Goal: Answer question/provide support: Share knowledge or assist other users

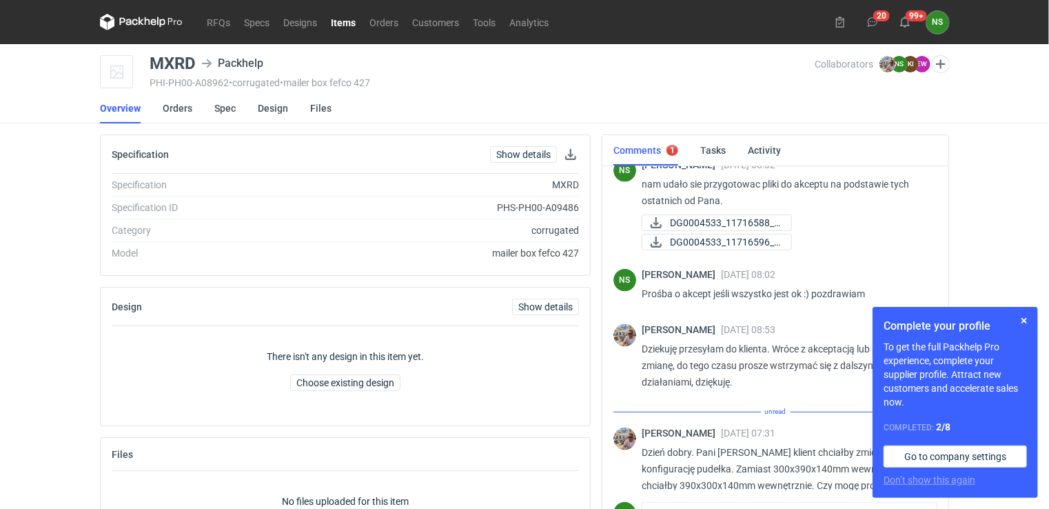
scroll to position [860, 0]
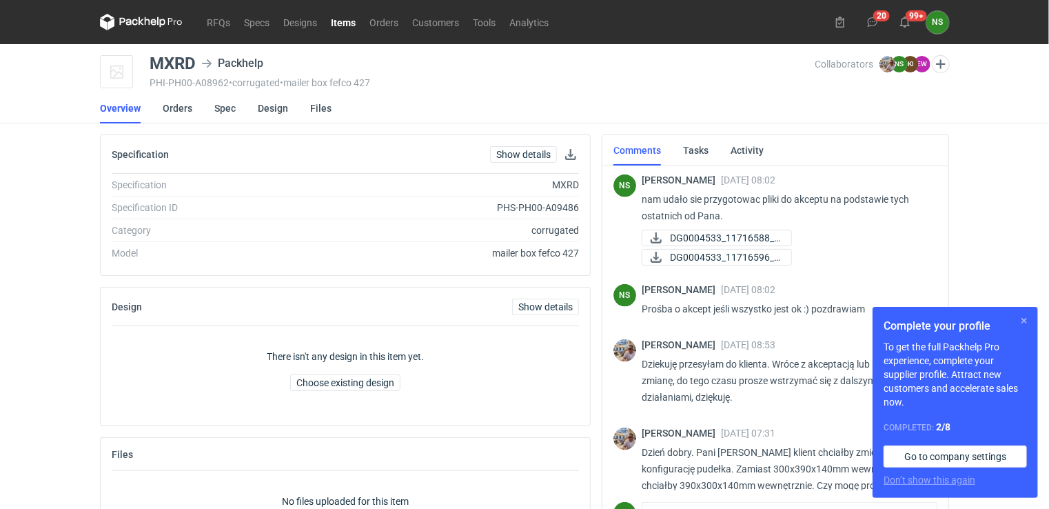
click at [1020, 316] on button "button" at bounding box center [1024, 320] width 17 height 17
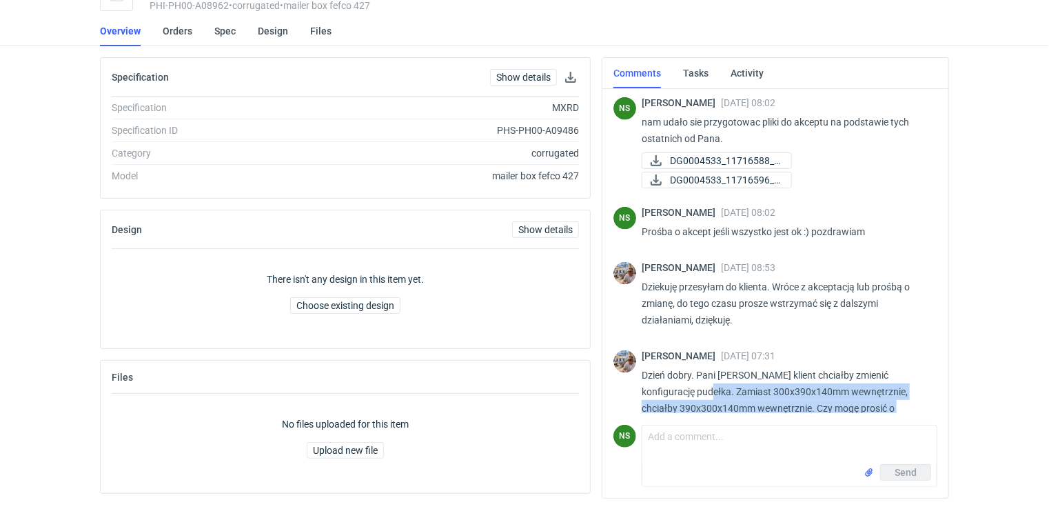
drag, startPoint x: 748, startPoint y: 393, endPoint x: 683, endPoint y: 356, distance: 75.3
click at [683, 367] on p "Dzień dobry. Pani [PERSON_NAME] klient chciałby zmienić konfigurację pudełka. Z…" at bounding box center [784, 400] width 285 height 66
copy p "Zamiast 300x390x140mm wewnętrznie, chciałby 390x300x140mm wewnętrznie. Czy mogę…"
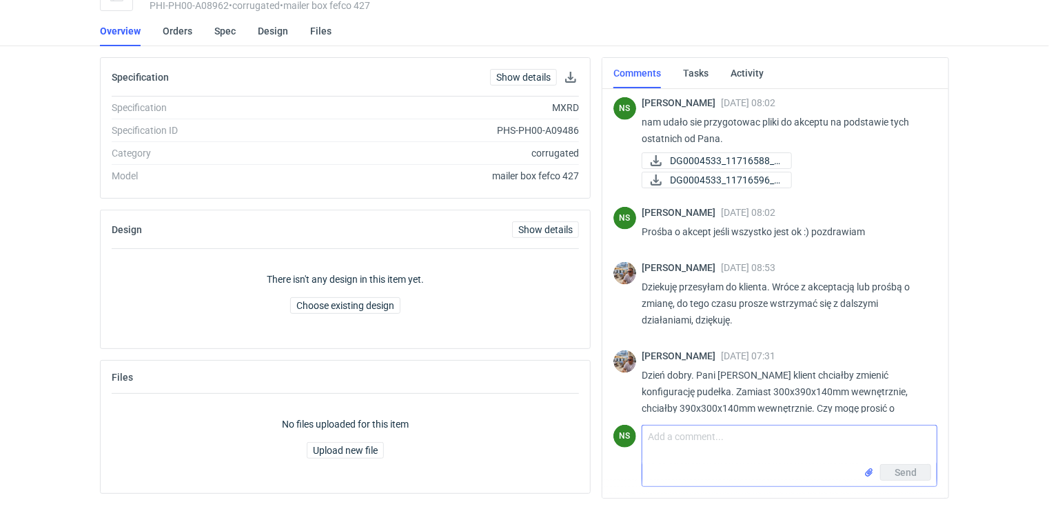
click at [661, 437] on textarea "Comment message" at bounding box center [790, 444] width 294 height 39
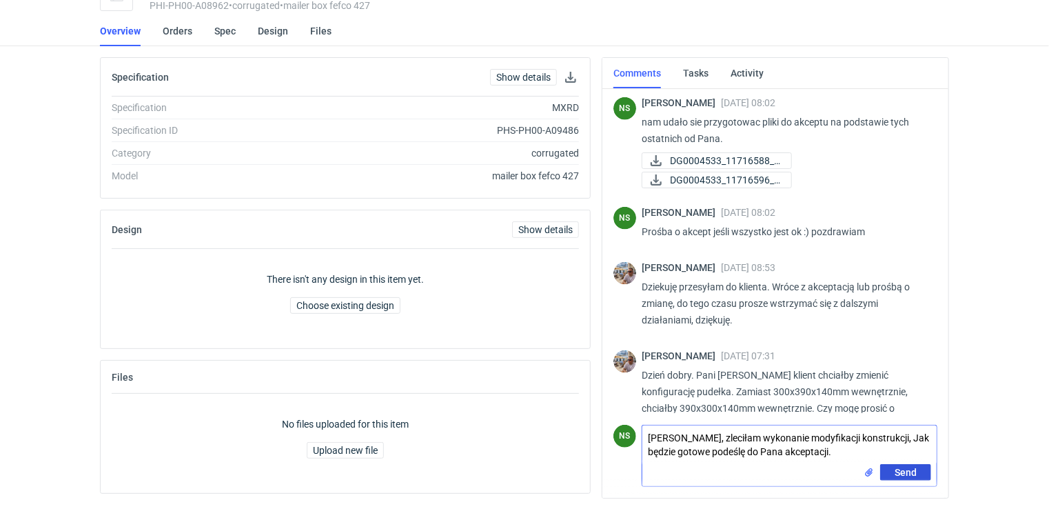
type textarea "[PERSON_NAME], zleciłam wykonanie modyfikacji konstrukcji, Jak będzie gotowe po…"
click at [918, 474] on button "Send" at bounding box center [905, 472] width 51 height 17
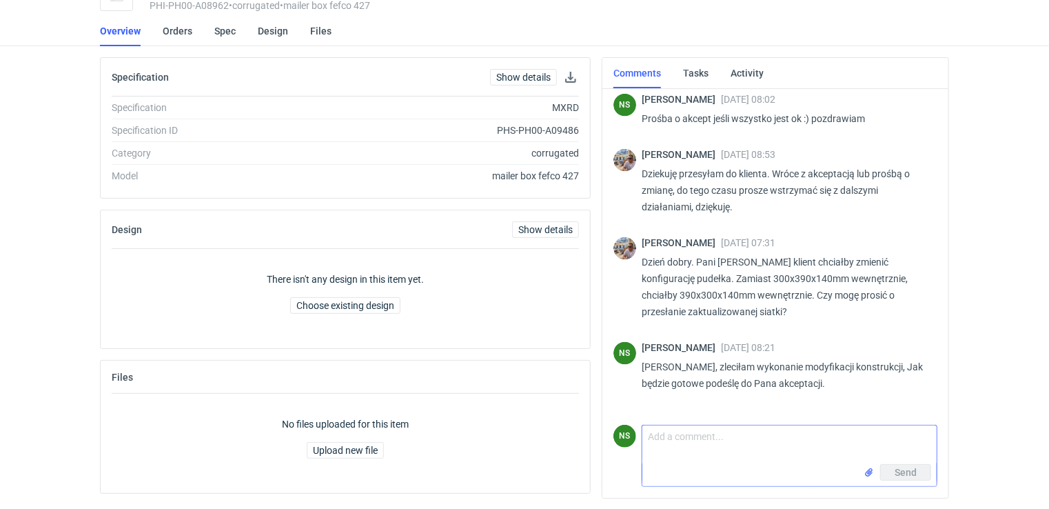
scroll to position [987, 0]
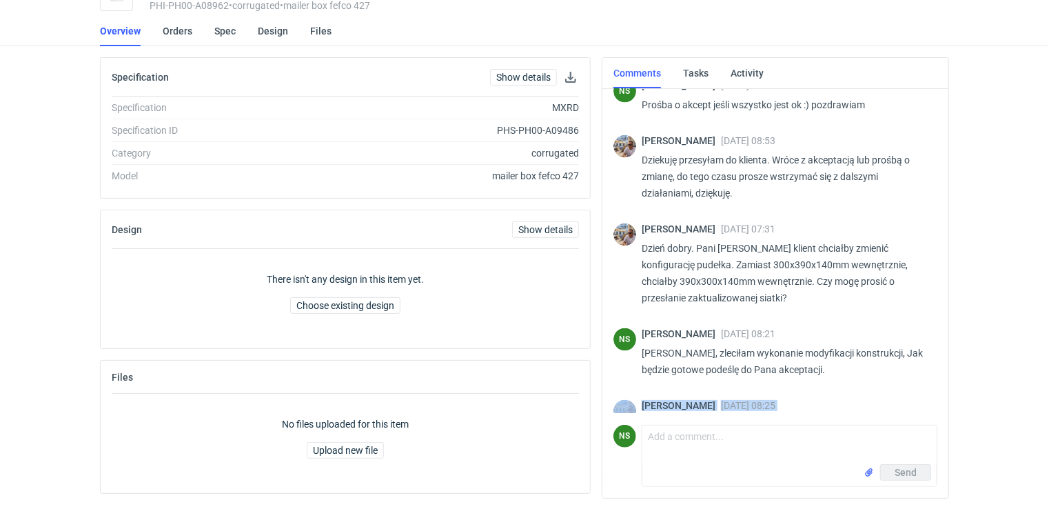
drag, startPoint x: 940, startPoint y: 390, endPoint x: 934, endPoint y: 341, distance: 49.3
click at [934, 341] on div "[PERSON_NAME] [DATE] 15:05 Pani Natalio czekam na sprawdzenie kosztów dla CATF-…" at bounding box center [776, 293] width 346 height 409
drag, startPoint x: 934, startPoint y: 341, endPoint x: 954, endPoint y: 349, distance: 20.7
click at [954, 349] on div "Comments Tasks Activity [PERSON_NAME] [DATE] 15:05 Pani Natalio czekam na spraw…" at bounding box center [775, 283] width 359 height 452
click at [979, 230] on div "RFQs Specs Designs Items Orders Customers Tools Analytics 20 99+ NS [PERSON_NAM…" at bounding box center [524, 177] width 1049 height 509
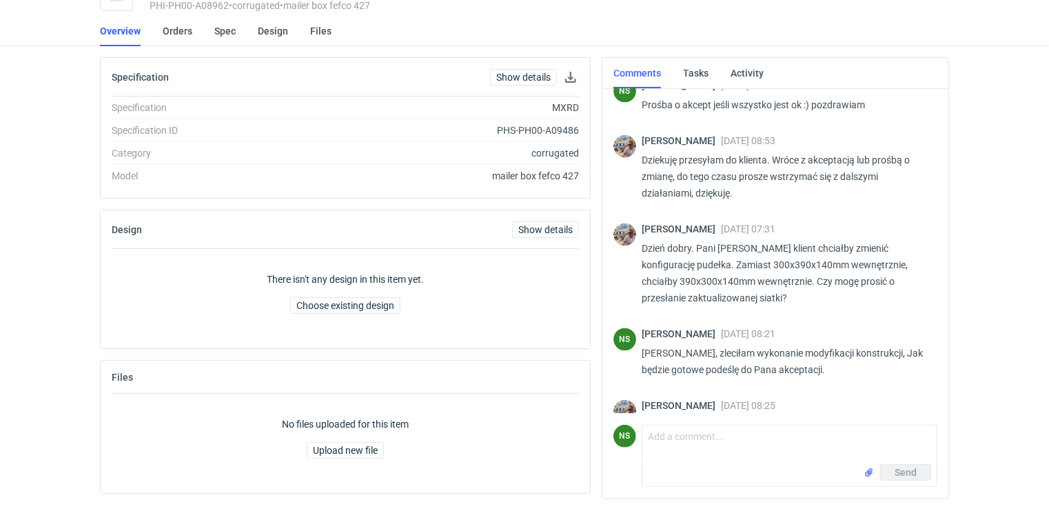
drag, startPoint x: 940, startPoint y: 317, endPoint x: 935, endPoint y: 296, distance: 21.2
click at [935, 296] on div "[PERSON_NAME] [DATE] 15:05 Pani Natalio czekam na sprawdzenie kosztów dla CATF-…" at bounding box center [776, 249] width 324 height 327
drag, startPoint x: 935, startPoint y: 296, endPoint x: 979, endPoint y: 356, distance: 74.5
click at [979, 339] on div "RFQs Specs Designs Items Orders Customers Tools Analytics 20 99+ NS [PERSON_NAM…" at bounding box center [524, 177] width 1049 height 509
click at [792, 345] on p "[PERSON_NAME], zleciłam wykonanie modyfikacji konstrukcji, Jak będzie gotowe po…" at bounding box center [784, 361] width 285 height 33
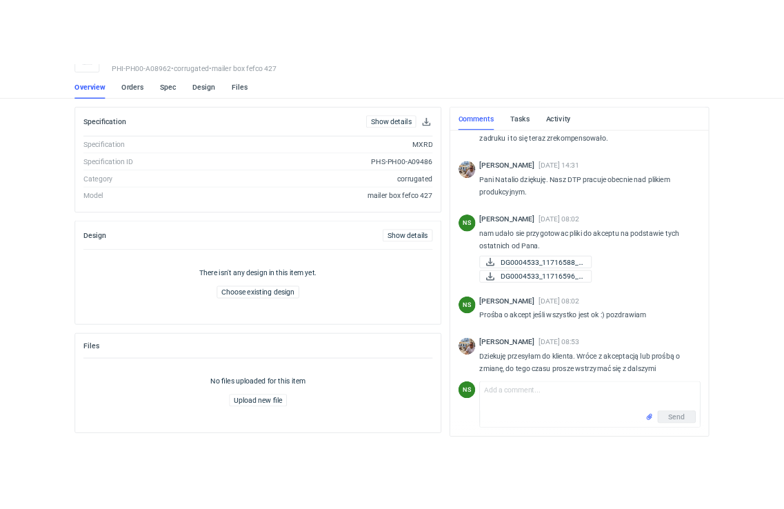
scroll to position [747, 0]
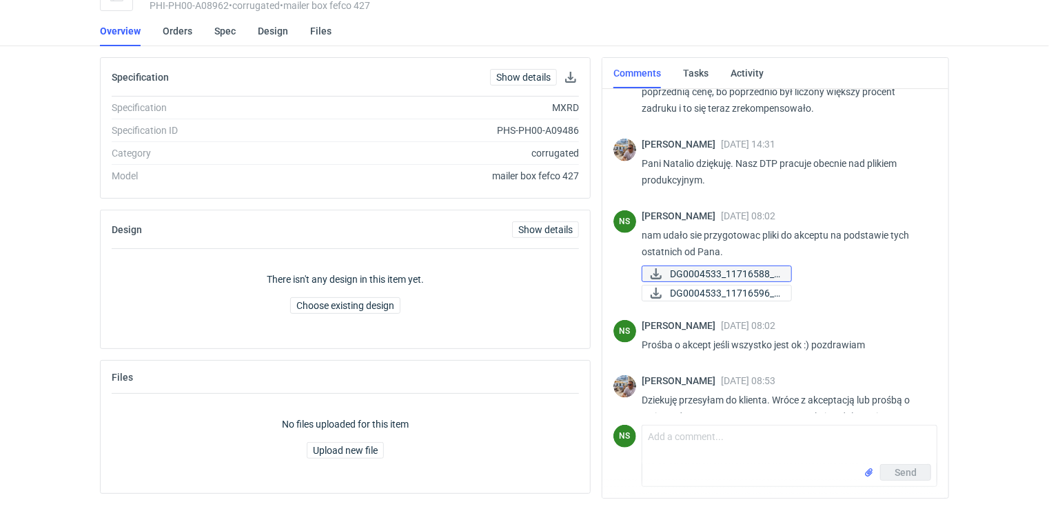
click at [756, 266] on span "DG0004533_11716588_f..." at bounding box center [725, 273] width 110 height 15
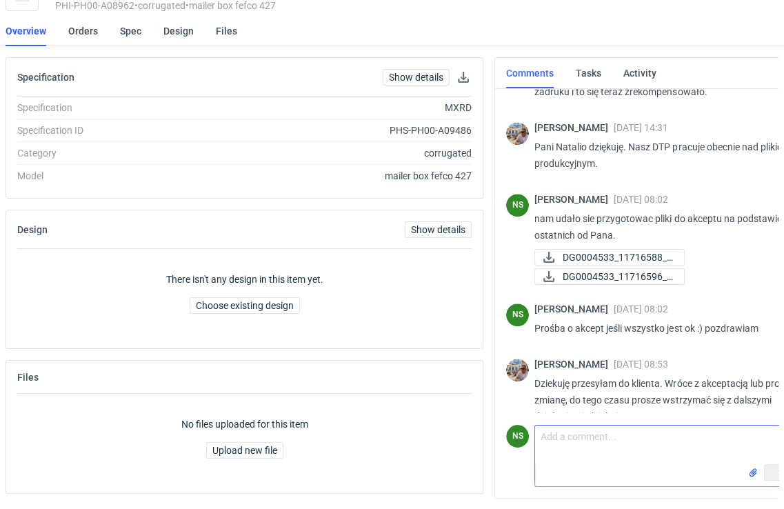
click at [612, 440] on textarea "Comment message" at bounding box center [677, 444] width 285 height 39
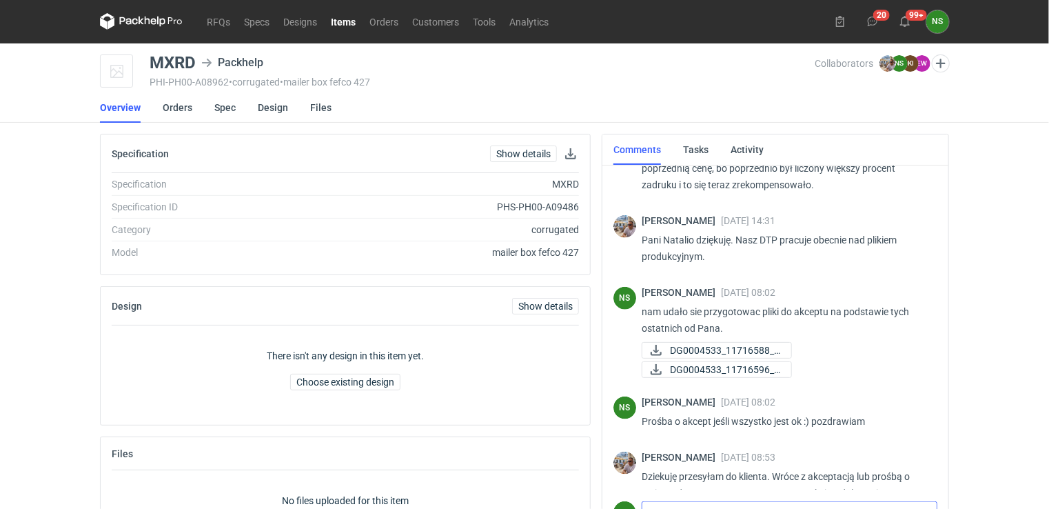
scroll to position [0, 0]
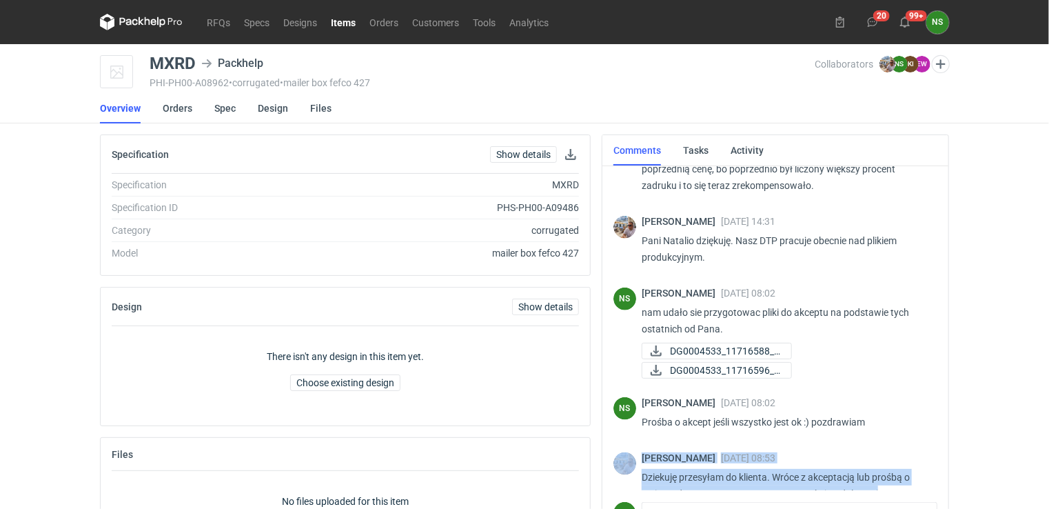
drag, startPoint x: 940, startPoint y: 408, endPoint x: 940, endPoint y: 465, distance: 57.2
click at [940, 465] on div "[PERSON_NAME] [DATE] 15:05 Pani Natalio czekam na sprawdzenie kosztów dla CATF-…" at bounding box center [776, 370] width 346 height 409
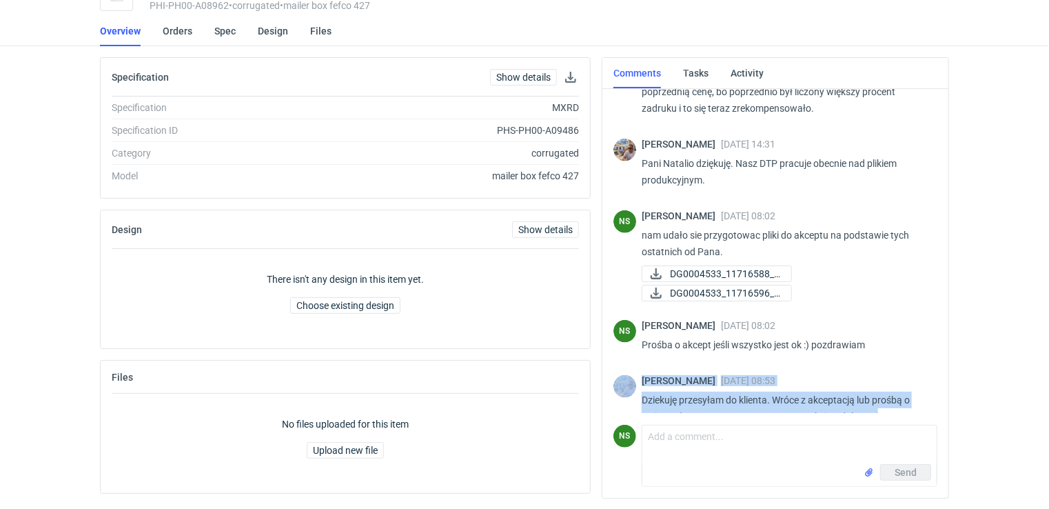
scroll to position [987, 0]
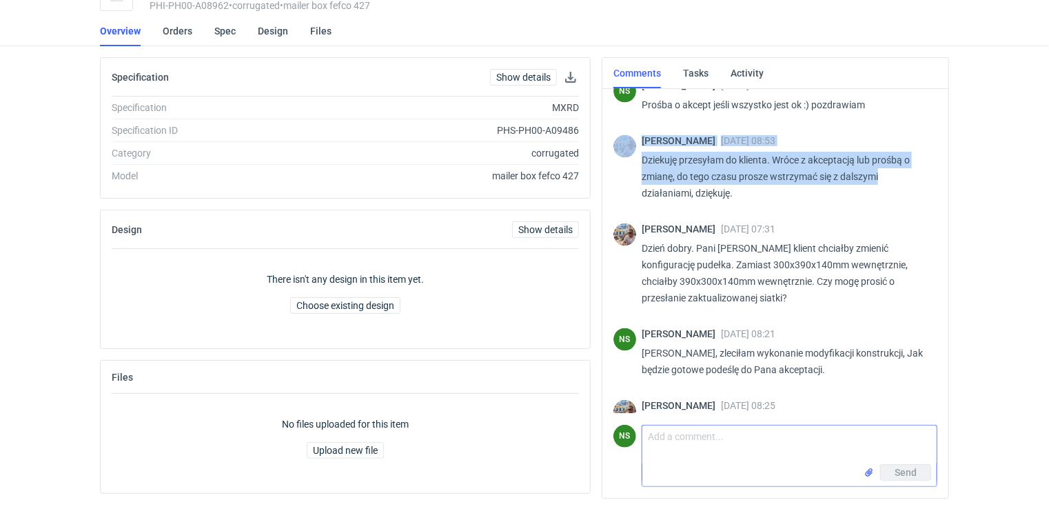
click at [706, 454] on textarea "Comment message" at bounding box center [790, 444] width 294 height 39
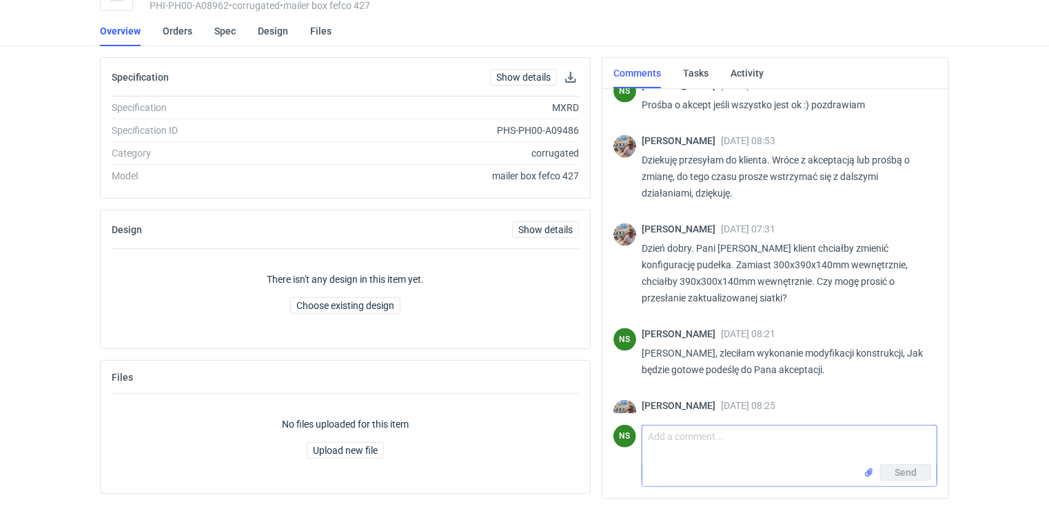
scroll to position [0, 0]
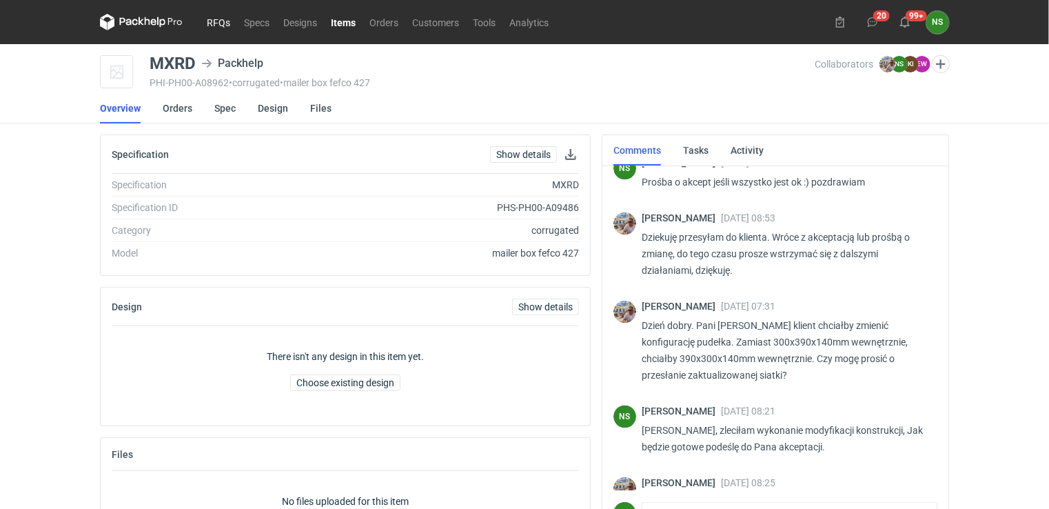
click at [219, 24] on link "RFQs" at bounding box center [218, 22] width 37 height 17
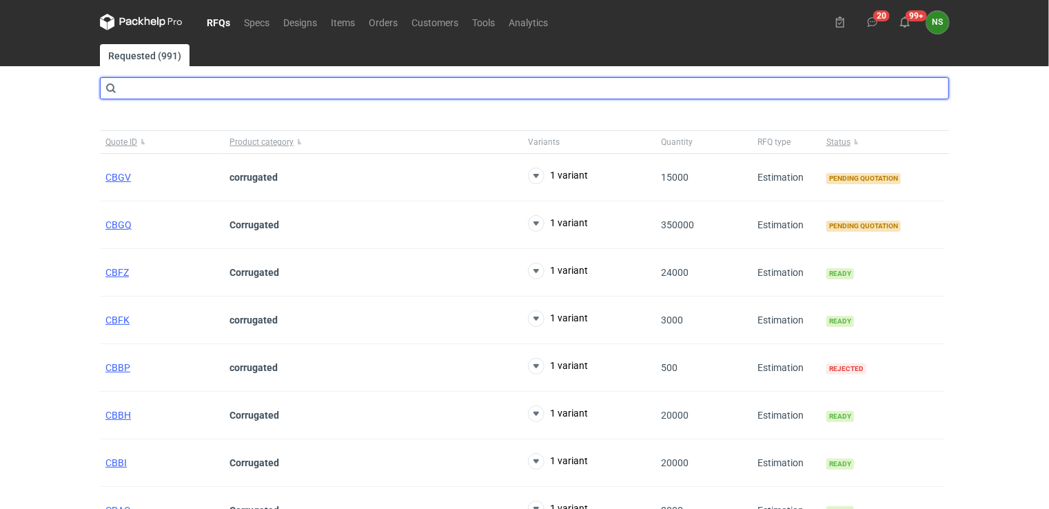
click at [194, 92] on input "text" at bounding box center [524, 88] width 849 height 22
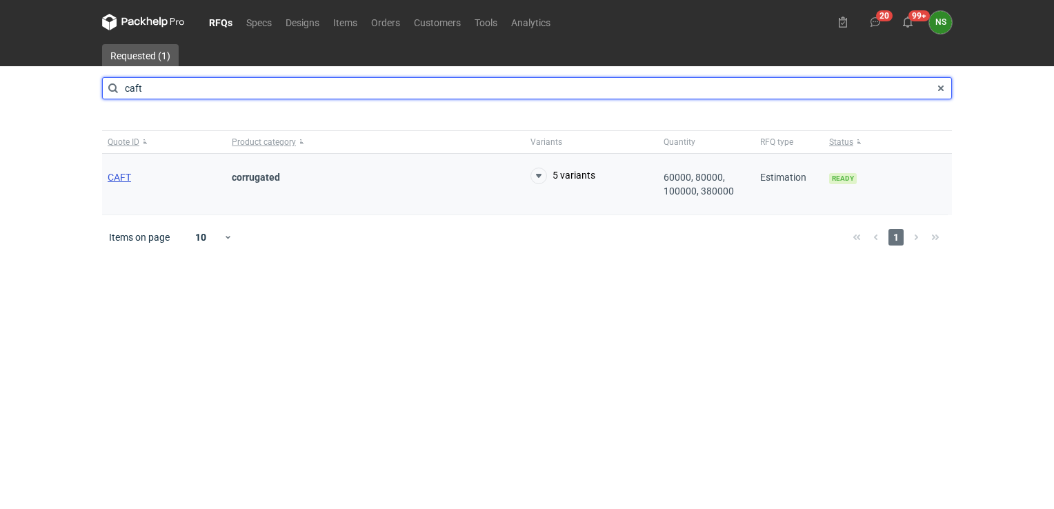
type input "caft"
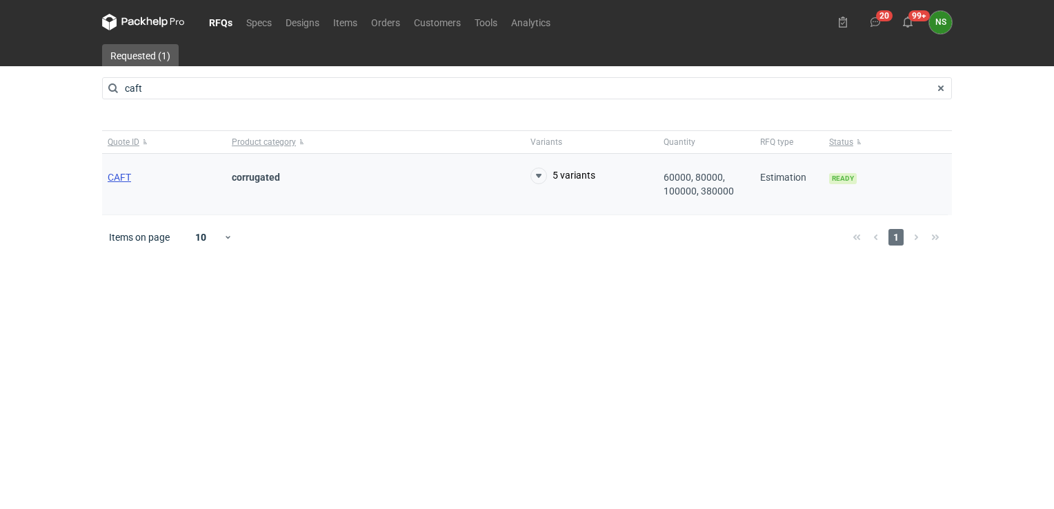
click at [121, 177] on span "CAFT" at bounding box center [119, 177] width 23 height 11
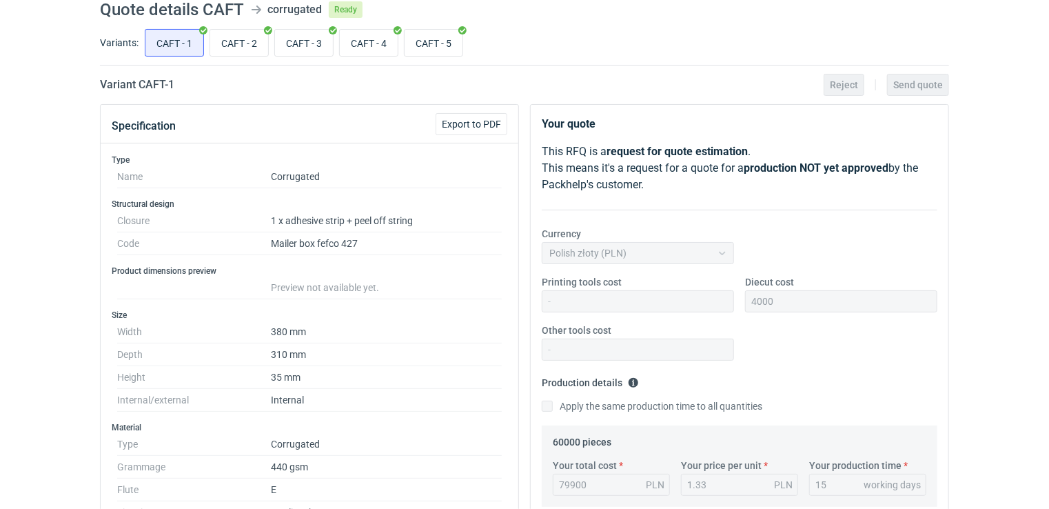
scroll to position [50, 0]
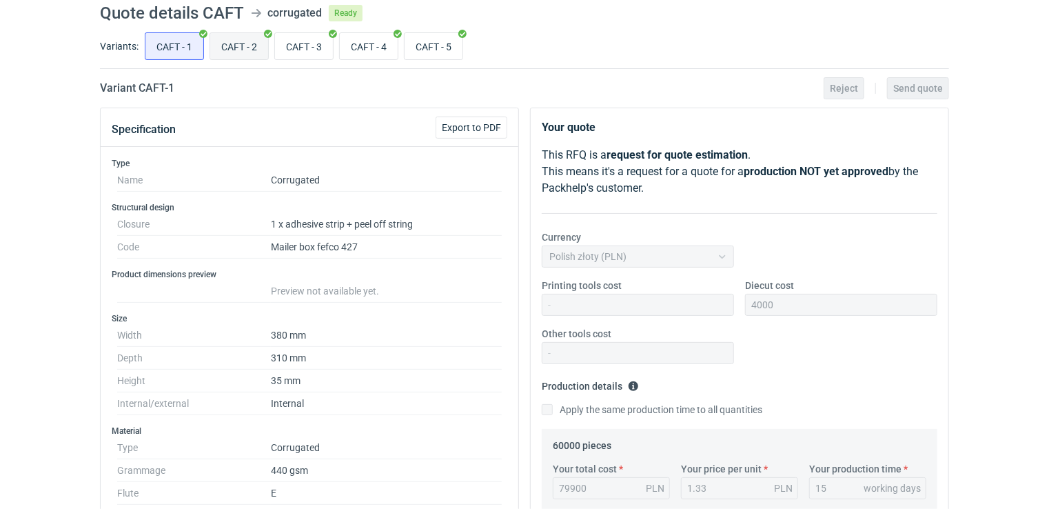
click at [239, 47] on input "CAFT - 2" at bounding box center [239, 46] width 58 height 26
radio input "true"
click at [301, 41] on input "CAFT - 3" at bounding box center [304, 46] width 58 height 26
radio input "true"
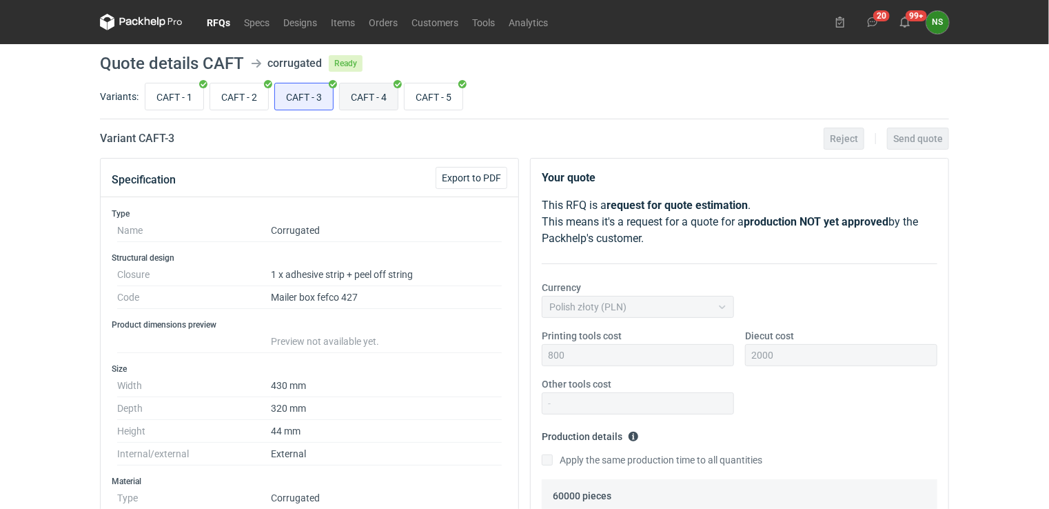
click at [363, 90] on input "CAFT - 4" at bounding box center [369, 96] width 58 height 26
radio input "true"
click at [130, 18] on icon at bounding box center [141, 22] width 83 height 17
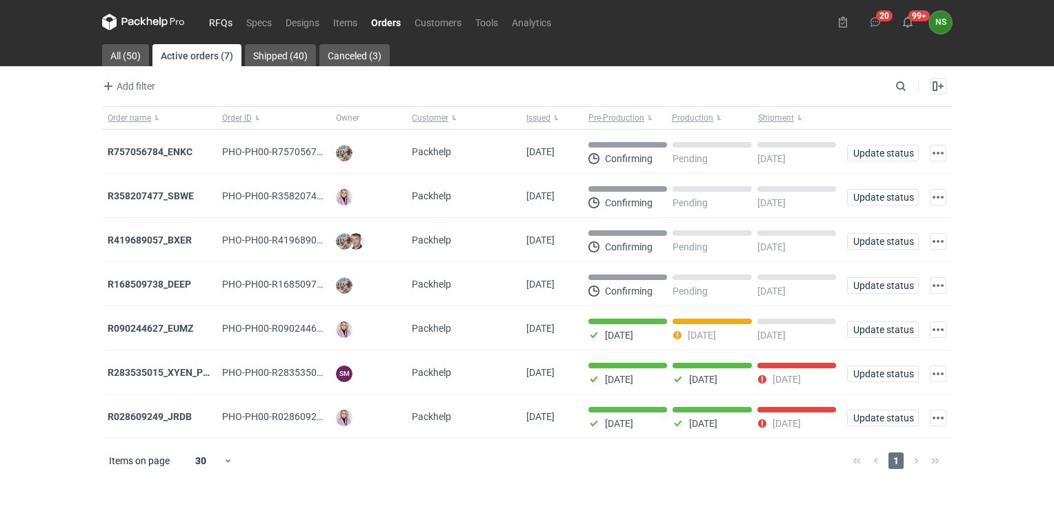
click at [219, 21] on link "RFQs" at bounding box center [220, 22] width 37 height 17
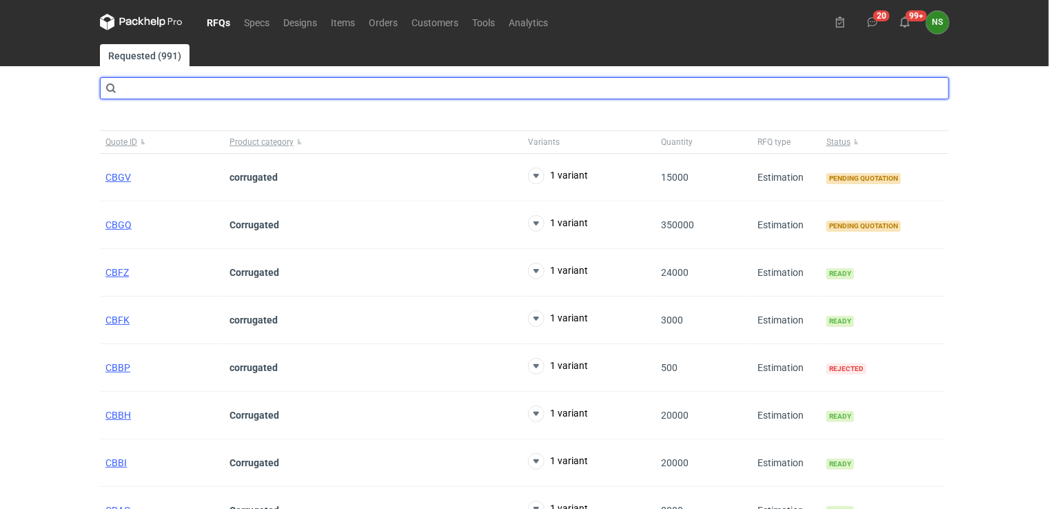
click at [168, 90] on input "text" at bounding box center [524, 88] width 849 height 22
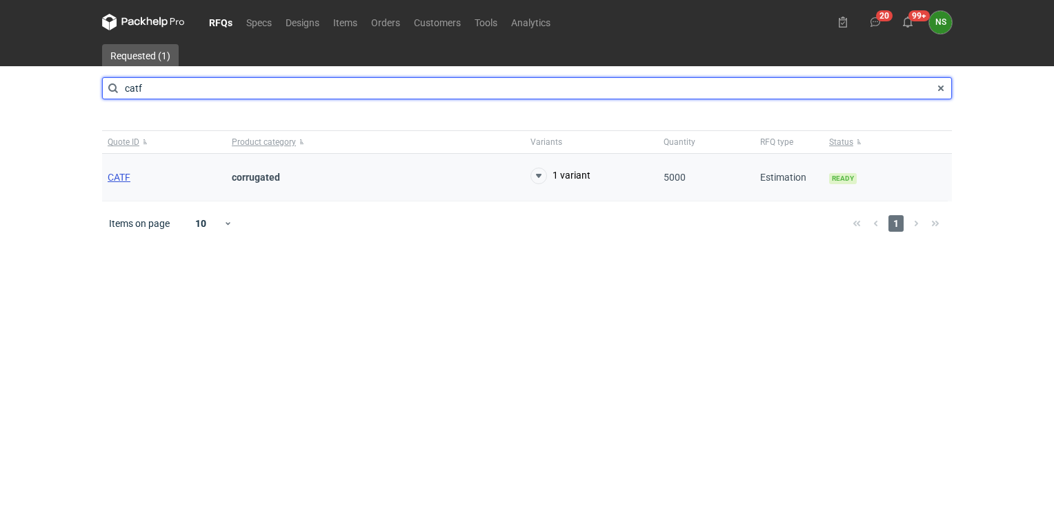
type input "catf"
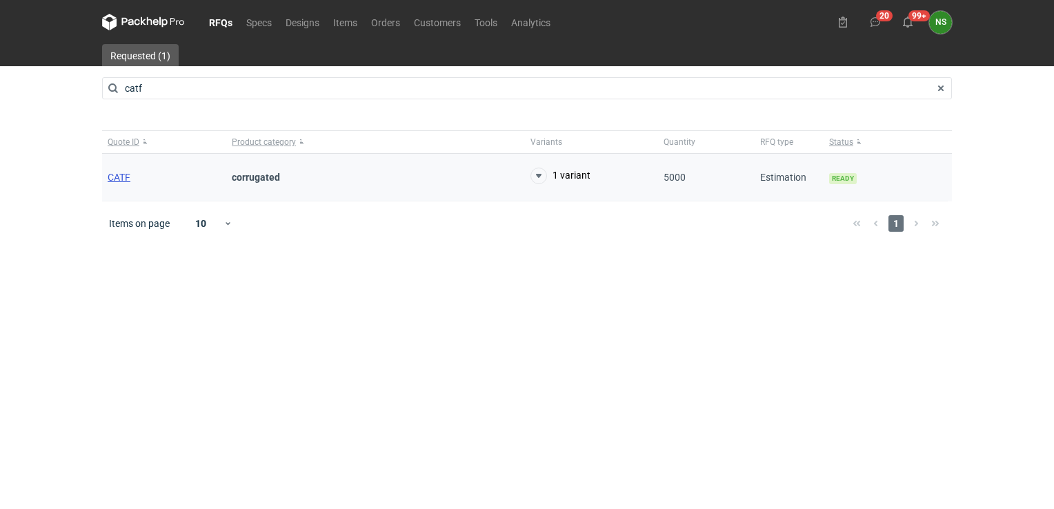
click at [114, 178] on span "CATF" at bounding box center [119, 177] width 23 height 11
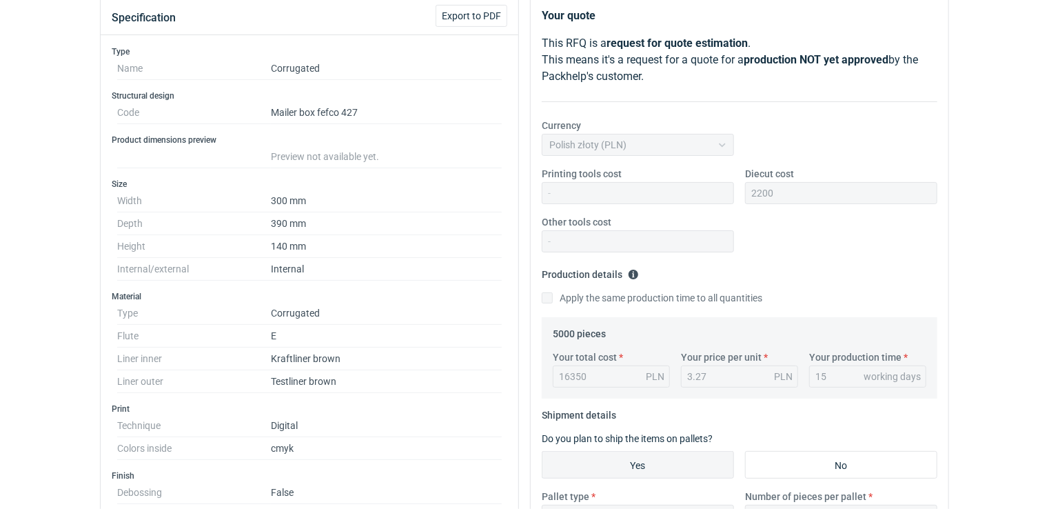
scroll to position [133, 0]
